Goal: Check status: Check status

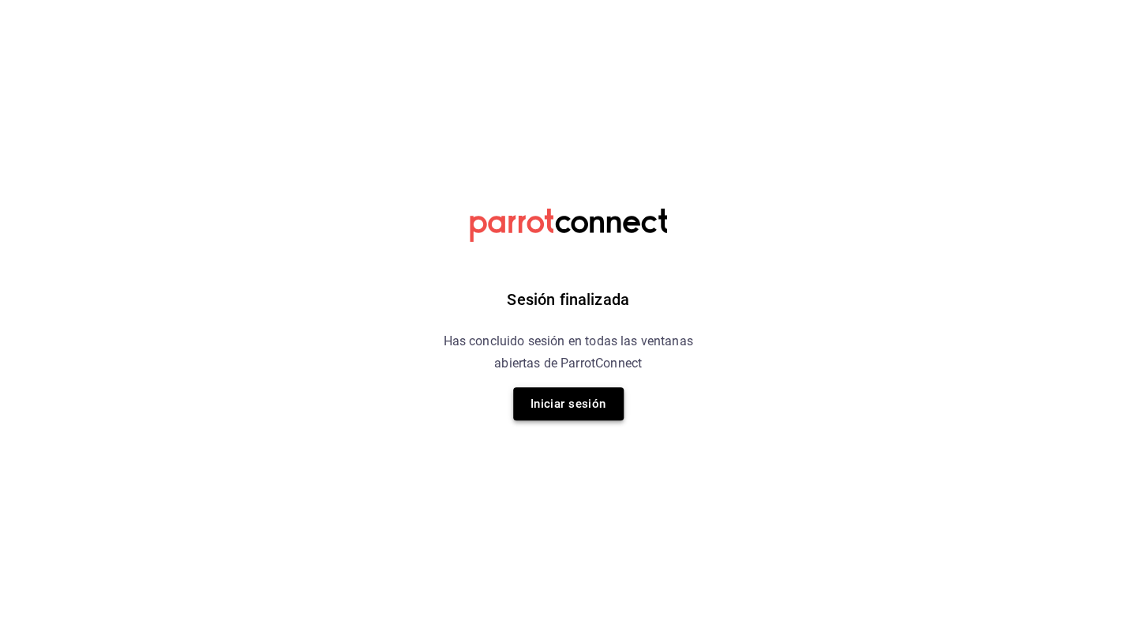
click at [606, 415] on button "Iniciar sesión" at bounding box center [568, 403] width 111 height 33
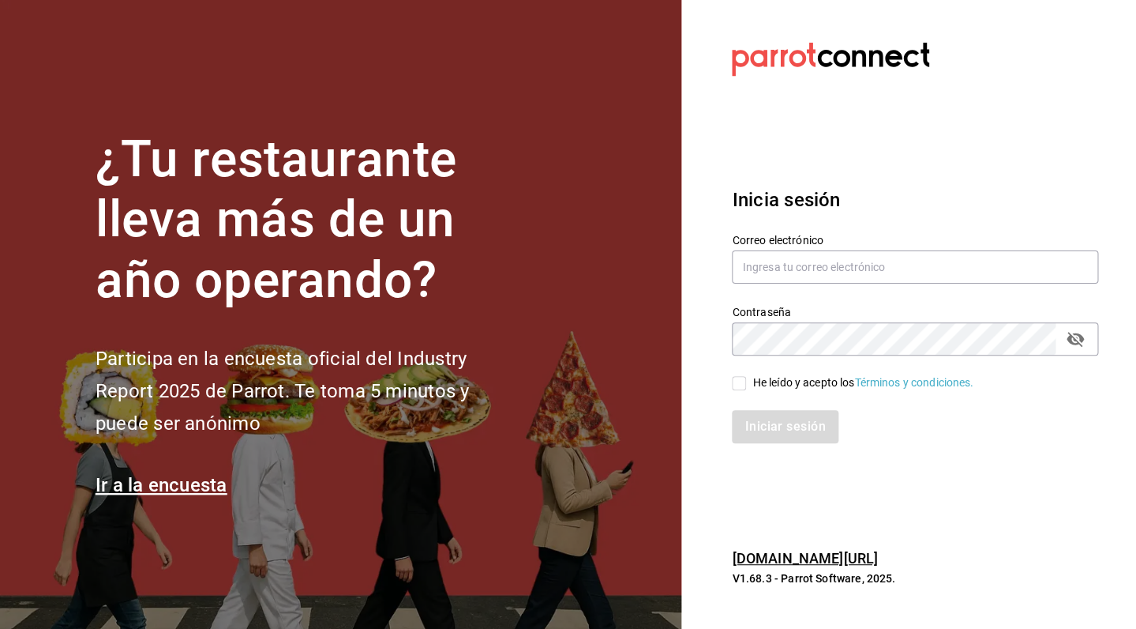
click at [602, 408] on section "¿Tu restaurante lleva más de un año operando? Participa en la encuesta oficial …" at bounding box center [340, 314] width 681 height 629
click at [815, 255] on input "text" at bounding box center [915, 266] width 366 height 33
type input "qnicoteziutlan@gmail.com"
click at [744, 386] on input "He leído y acepto los Términos y condiciones." at bounding box center [739, 383] width 14 height 14
checkbox input "true"
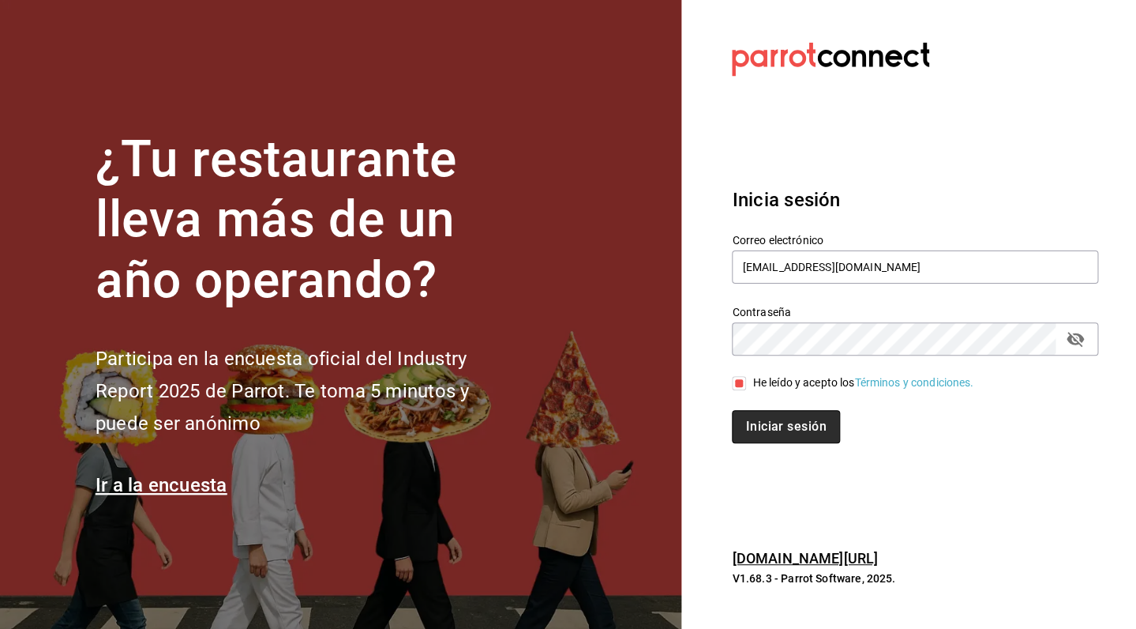
click at [771, 431] on button "Iniciar sesión" at bounding box center [785, 426] width 107 height 33
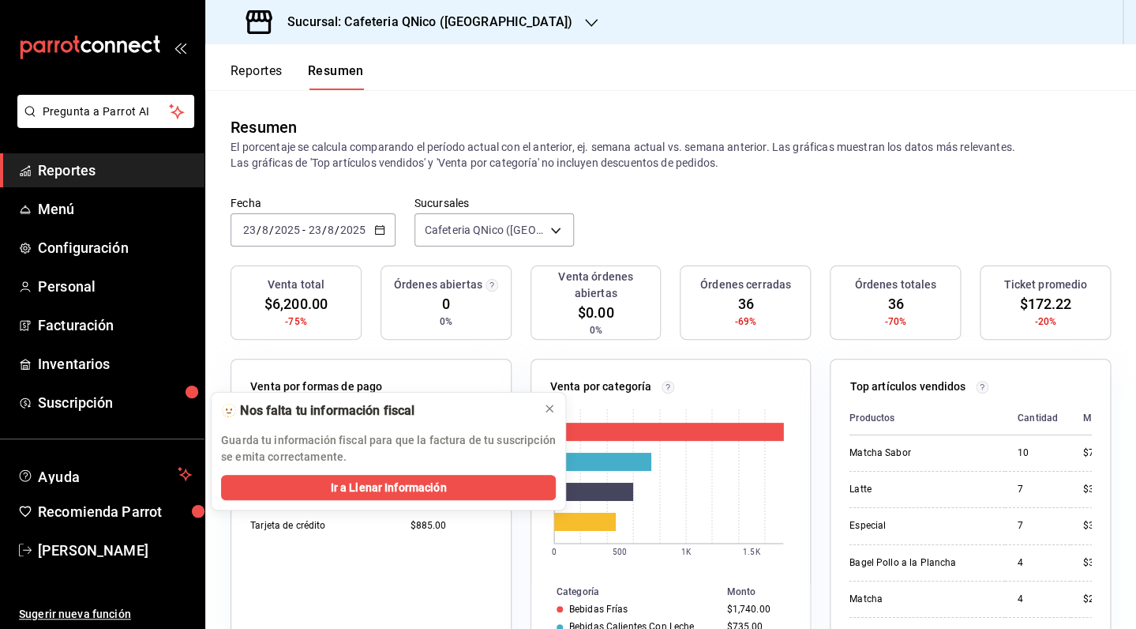
click at [381, 230] on icon "button" at bounding box center [379, 229] width 11 height 11
click at [345, 283] on span "Hoy" at bounding box center [305, 277] width 122 height 17
click at [265, 68] on button "Reportes" at bounding box center [257, 76] width 52 height 27
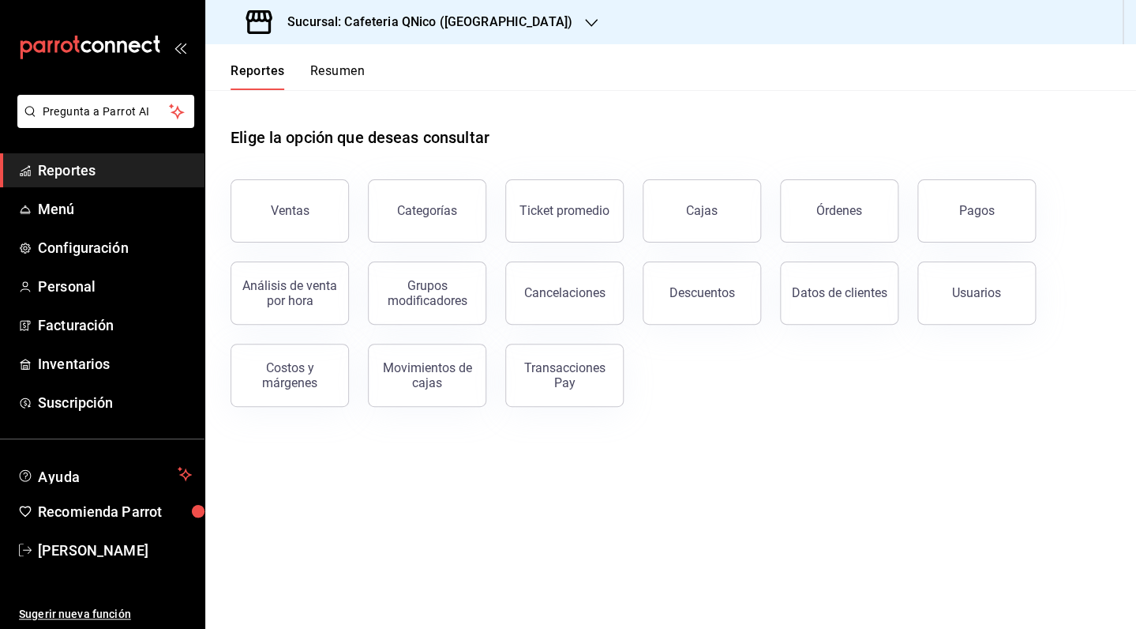
click at [335, 64] on button "Resumen" at bounding box center [337, 76] width 54 height 27
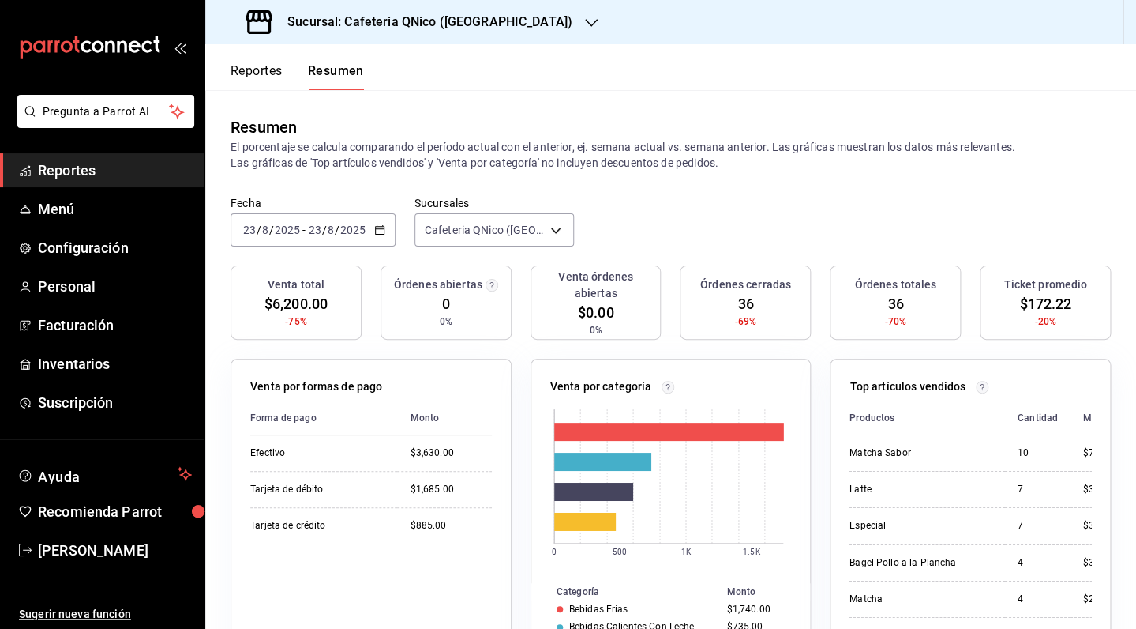
click at [378, 227] on \(Stroke\) "button" at bounding box center [379, 230] width 9 height 9
click at [288, 279] on span "Hoy" at bounding box center [305, 277] width 122 height 17
click at [387, 226] on div "2025-08-23 23 / 8 / 2025 - 2025-08-23 23 / 8 / 2025" at bounding box center [313, 229] width 165 height 33
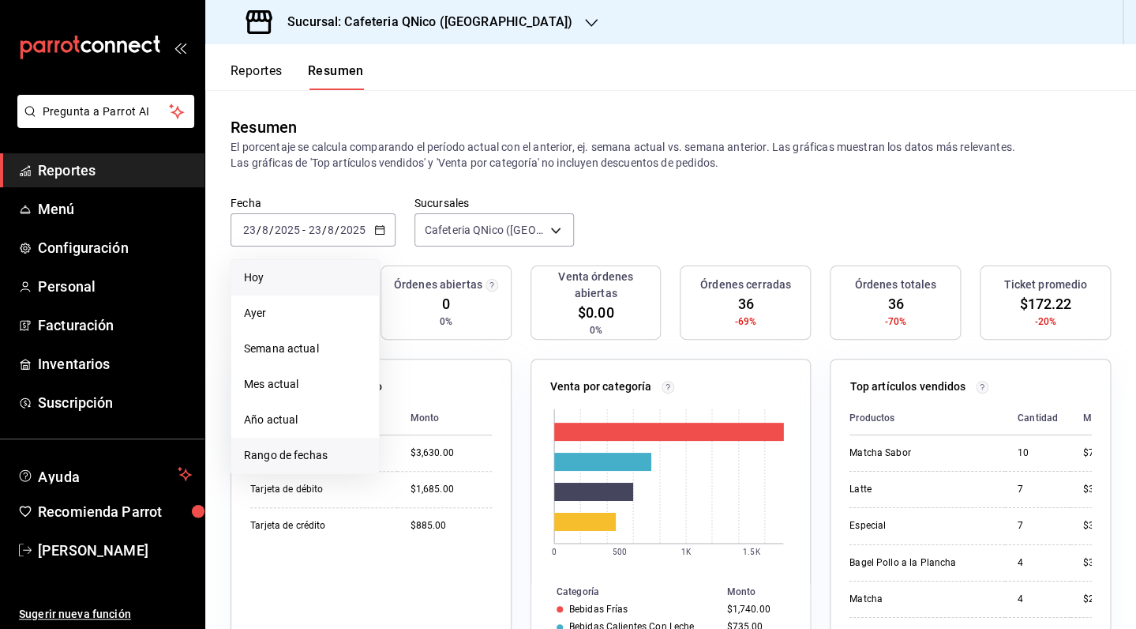
click at [302, 448] on span "Rango de fechas" at bounding box center [305, 455] width 122 height 17
